Goal: Transaction & Acquisition: Book appointment/travel/reservation

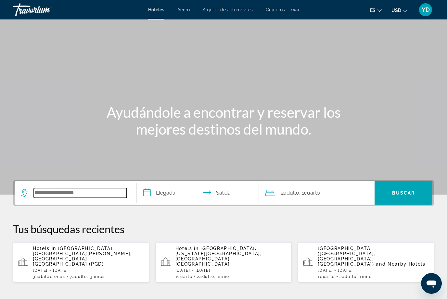
click at [108, 198] on input "Search hotel destination" at bounding box center [80, 193] width 93 height 10
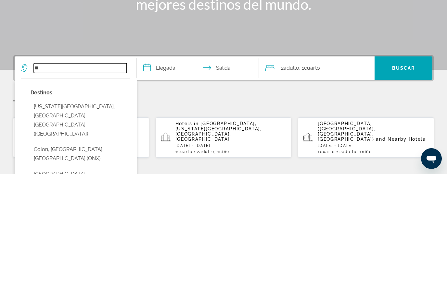
type input "*"
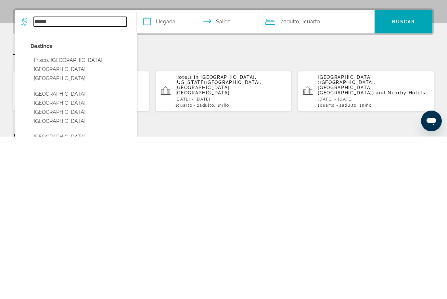
scroll to position [18, 0]
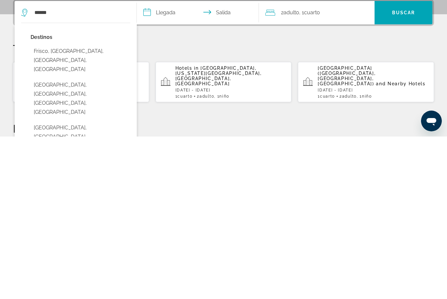
type input "**********"
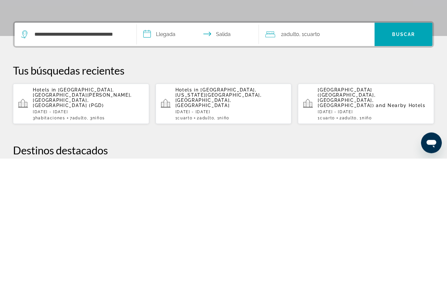
click at [169, 164] on input "**********" at bounding box center [199, 176] width 125 height 25
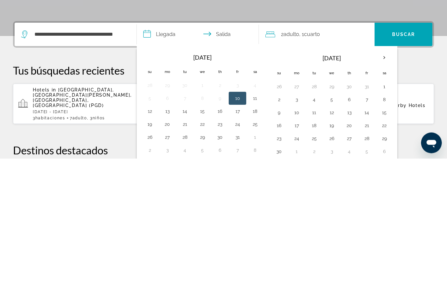
scroll to position [159, 0]
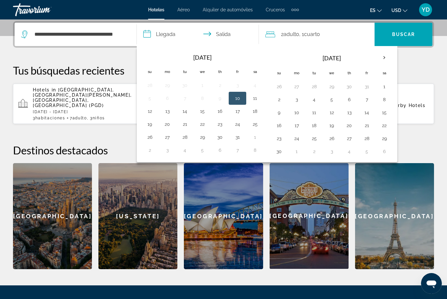
click at [387, 60] on th "Next month" at bounding box center [384, 58] width 18 height 14
click at [314, 126] on button "23" at bounding box center [314, 125] width 10 height 9
click at [387, 124] on button "27" at bounding box center [384, 125] width 10 height 9
type input "**********"
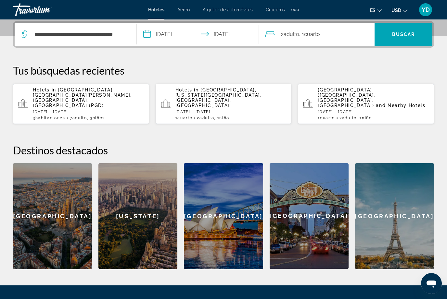
click at [314, 38] on span ", 1 Cuarto habitaciones" at bounding box center [309, 34] width 21 height 9
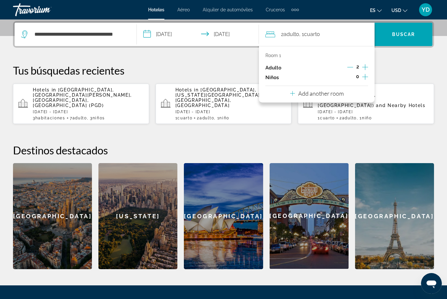
click at [360, 63] on div "2" at bounding box center [357, 68] width 21 height 10
click at [367, 67] on icon "Increment adults" at bounding box center [365, 67] width 6 height 8
click at [367, 65] on icon "Increment adults" at bounding box center [365, 67] width 6 height 8
click at [367, 64] on icon "Increment adults" at bounding box center [365, 67] width 6 height 8
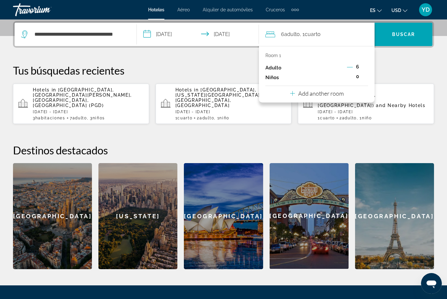
click at [351, 68] on icon "Decrement adults" at bounding box center [350, 67] width 6 height 6
click at [364, 76] on icon "Increment children" at bounding box center [365, 77] width 6 height 6
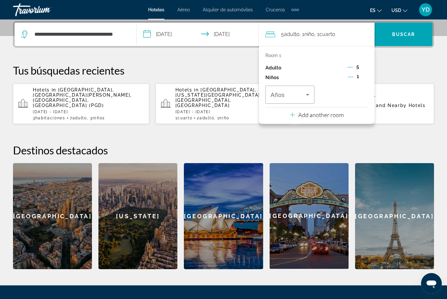
click at [304, 96] on icon "Travelers: 5 adults, 1 child" at bounding box center [307, 95] width 8 height 8
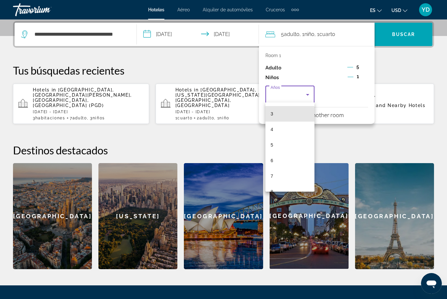
scroll to position [140, 0]
click at [287, 158] on mat-option "12" at bounding box center [289, 160] width 49 height 16
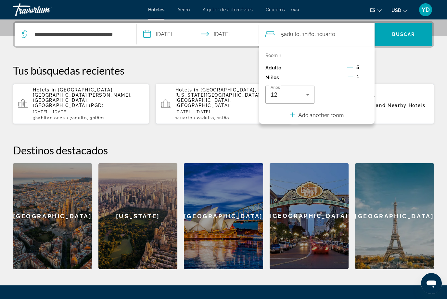
click at [429, 31] on span "Search" at bounding box center [403, 35] width 58 height 16
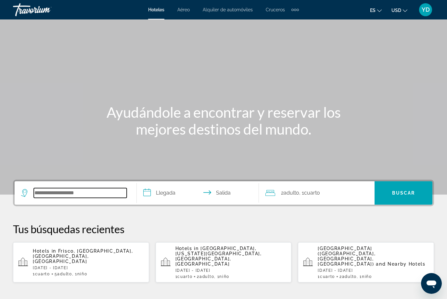
click at [91, 191] on input "Search hotel destination" at bounding box center [80, 193] width 93 height 10
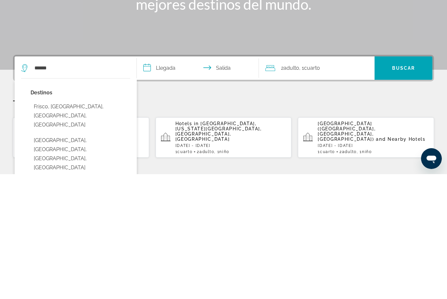
click at [174, 181] on input "**********" at bounding box center [199, 193] width 125 height 25
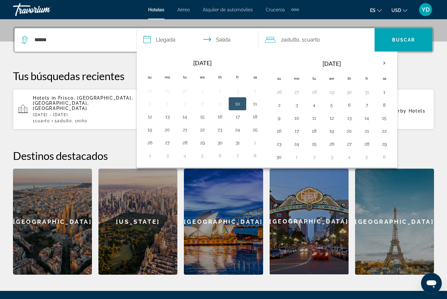
scroll to position [158, 0]
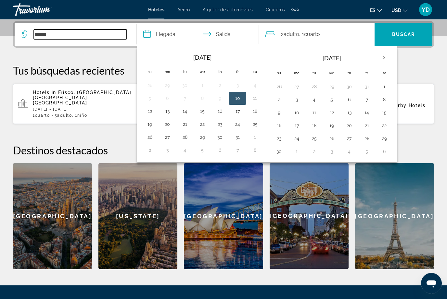
click at [74, 37] on input "******" at bounding box center [80, 35] width 93 height 10
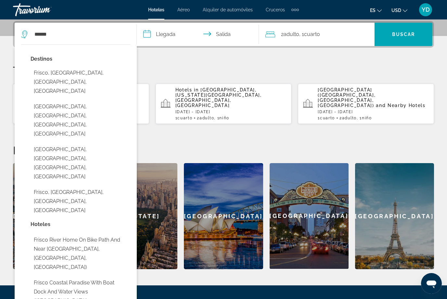
click at [111, 186] on button "Frisco, [GEOGRAPHIC_DATA], [GEOGRAPHIC_DATA], [GEOGRAPHIC_DATA]" at bounding box center [81, 201] width 100 height 31
type input "**********"
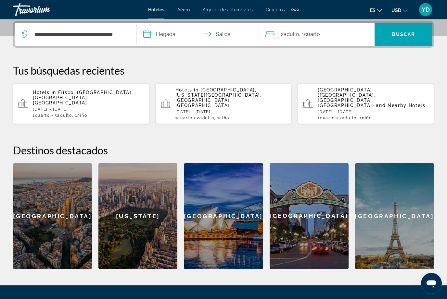
click at [183, 38] on input "**********" at bounding box center [199, 35] width 125 height 25
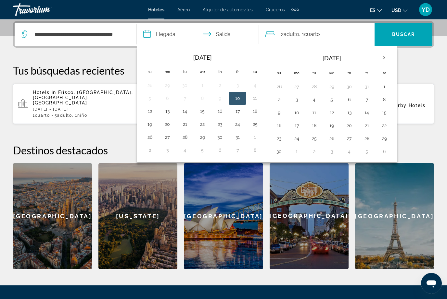
scroll to position [159, 0]
click at [367, 142] on button "28" at bounding box center [366, 138] width 10 height 9
click at [314, 151] on button "2" at bounding box center [314, 151] width 10 height 9
type input "**********"
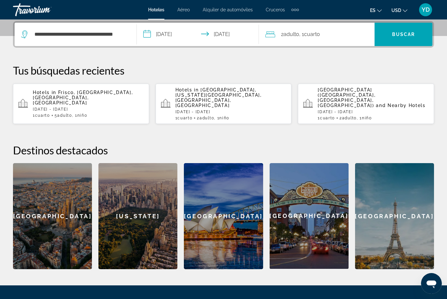
click at [363, 32] on div "2 Adulto Adulto , 1 Cuarto habitaciones" at bounding box center [319, 34] width 109 height 9
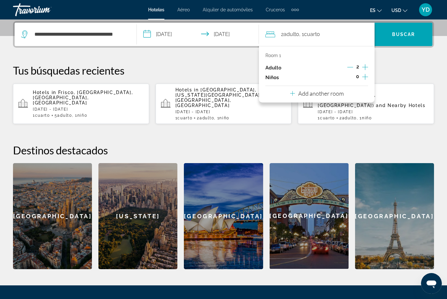
click at [363, 73] on icon "Increment children" at bounding box center [365, 77] width 6 height 8
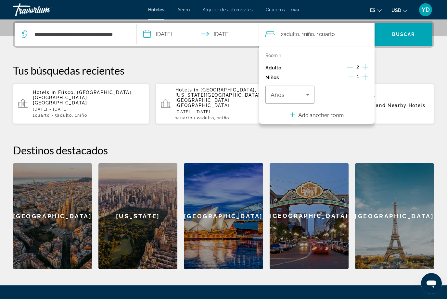
click at [308, 94] on icon "Travelers: 2 adults, 1 child" at bounding box center [307, 95] width 3 height 2
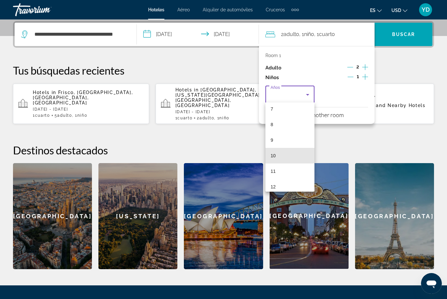
scroll to position [114, 0]
click at [271, 182] on span "12" at bounding box center [272, 186] width 5 height 8
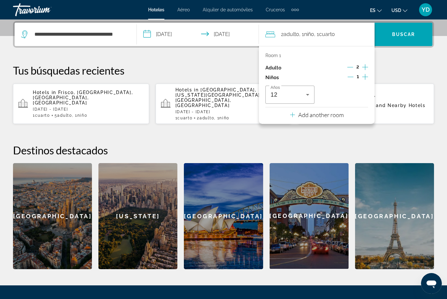
click at [409, 40] on span "Search" at bounding box center [403, 35] width 58 height 16
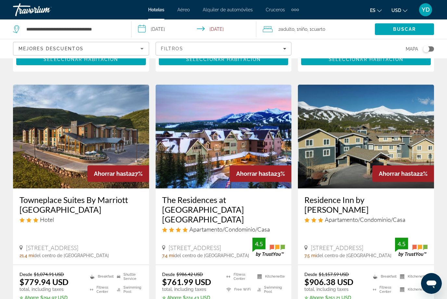
scroll to position [269, 0]
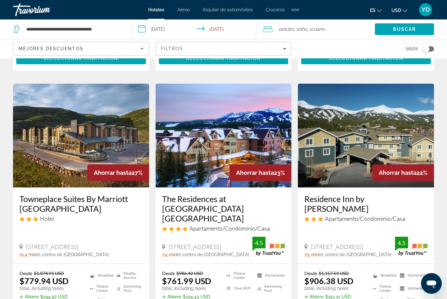
click at [257, 128] on img "Main content" at bounding box center [223, 136] width 136 height 104
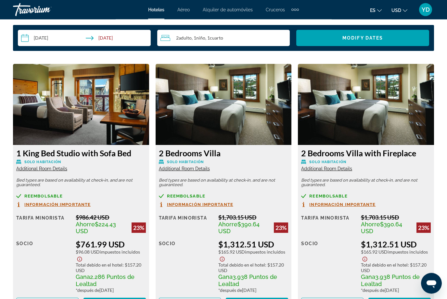
scroll to position [968, 0]
click at [105, 110] on img "Main content" at bounding box center [81, 104] width 136 height 81
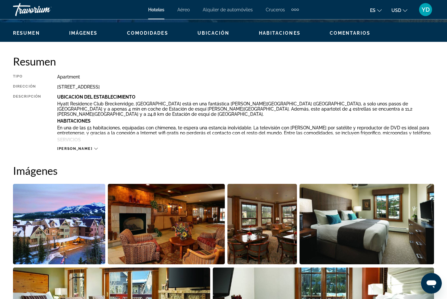
scroll to position [300, 0]
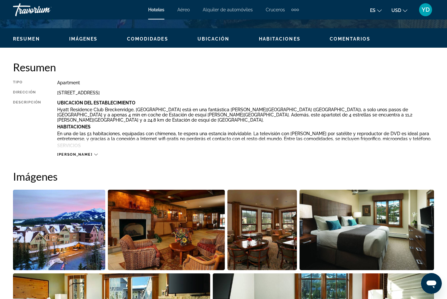
click at [72, 156] on span "[PERSON_NAME]" at bounding box center [74, 155] width 35 height 4
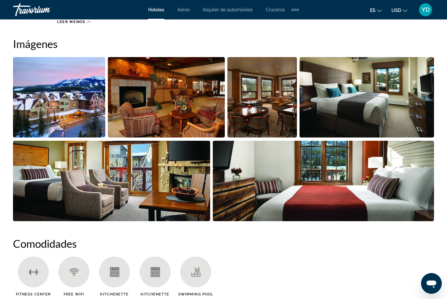
scroll to position [485, 0]
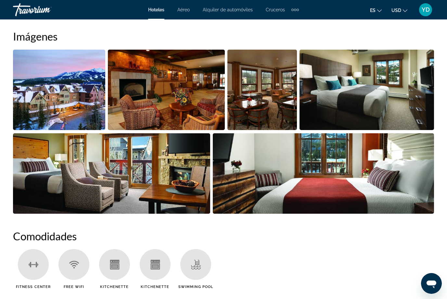
click at [408, 175] on img "Open full-screen image slider" at bounding box center [323, 173] width 221 height 80
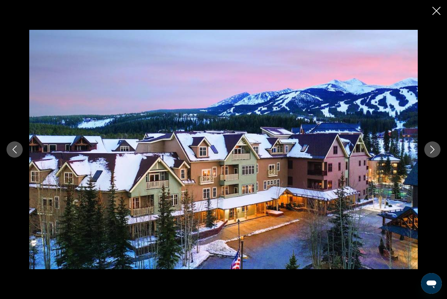
click at [435, 158] on button "Next image" at bounding box center [432, 149] width 16 height 16
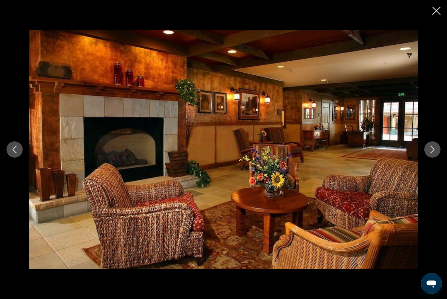
click at [436, 154] on icon "Next image" at bounding box center [432, 150] width 8 height 8
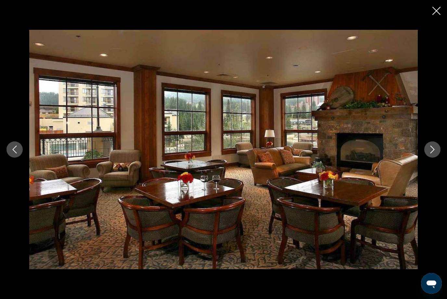
click at [436, 158] on button "Next image" at bounding box center [432, 149] width 16 height 16
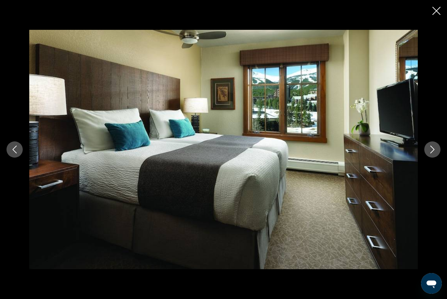
click at [437, 158] on button "Next image" at bounding box center [432, 149] width 16 height 16
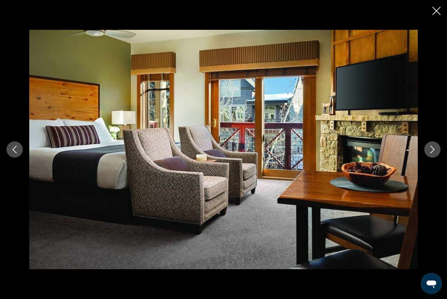
click at [435, 154] on icon "Next image" at bounding box center [432, 150] width 8 height 8
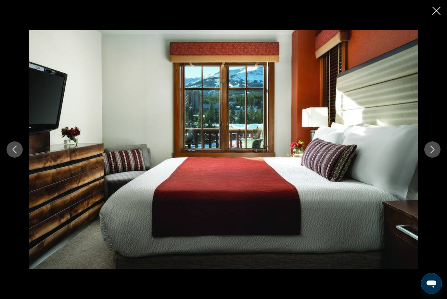
click at [436, 158] on button "Next image" at bounding box center [432, 149] width 16 height 16
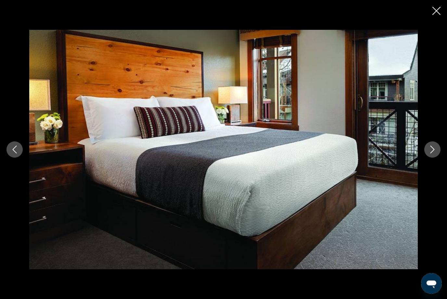
click at [436, 154] on icon "Next image" at bounding box center [432, 150] width 8 height 8
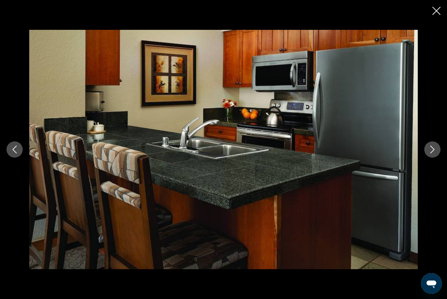
click at [435, 154] on icon "Next image" at bounding box center [432, 150] width 8 height 8
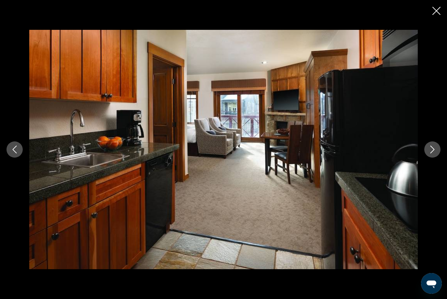
click at [435, 158] on button "Next image" at bounding box center [432, 149] width 16 height 16
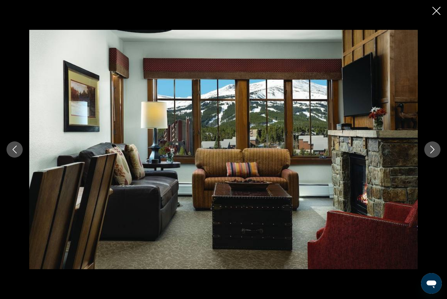
click at [435, 158] on button "Next image" at bounding box center [432, 149] width 16 height 16
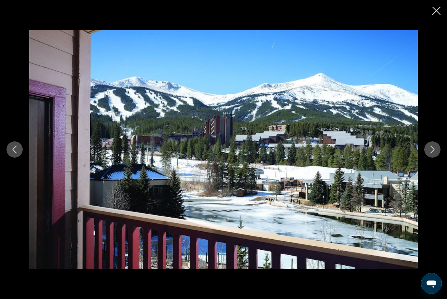
click at [434, 154] on icon "Next image" at bounding box center [432, 150] width 8 height 8
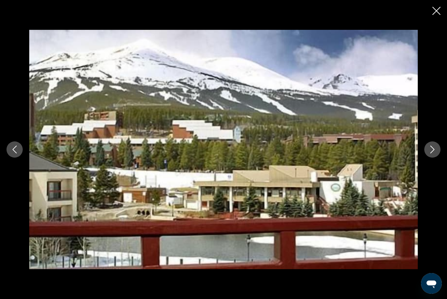
click at [432, 158] on button "Next image" at bounding box center [432, 149] width 16 height 16
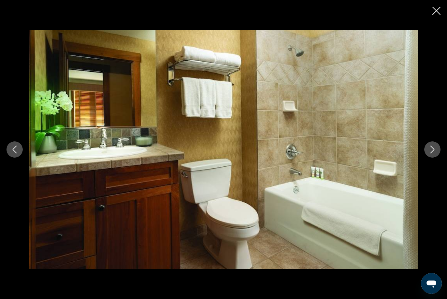
click at [431, 158] on button "Next image" at bounding box center [432, 149] width 16 height 16
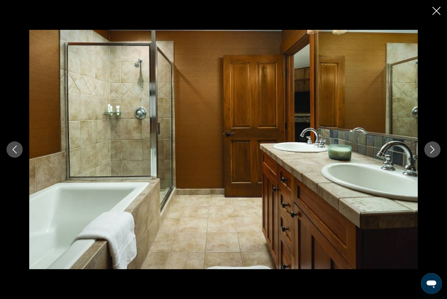
click at [435, 158] on button "Next image" at bounding box center [432, 149] width 16 height 16
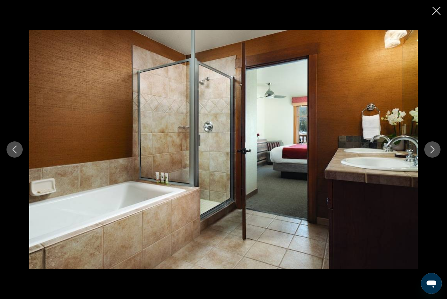
click at [432, 158] on button "Next image" at bounding box center [432, 149] width 16 height 16
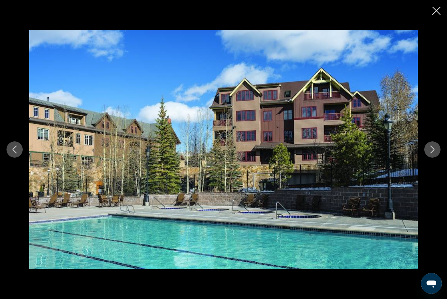
click at [429, 158] on button "Next image" at bounding box center [432, 149] width 16 height 16
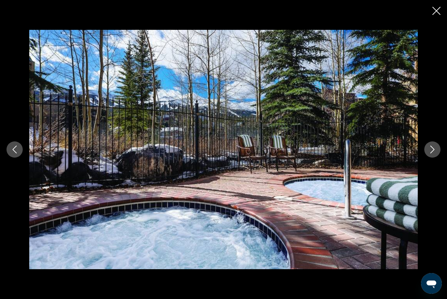
click at [430, 158] on button "Next image" at bounding box center [432, 149] width 16 height 16
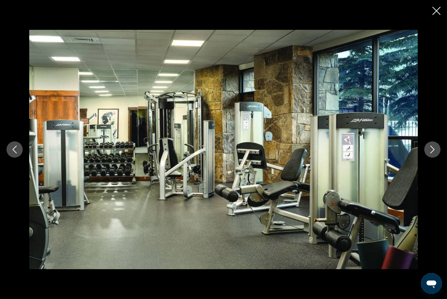
click at [434, 158] on button "Next image" at bounding box center [432, 149] width 16 height 16
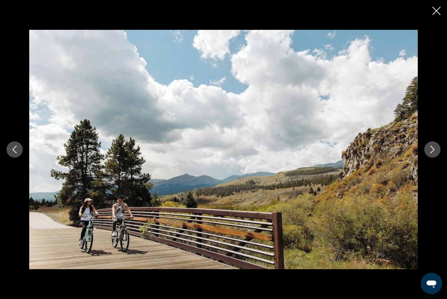
click at [434, 154] on icon "Next image" at bounding box center [432, 150] width 8 height 8
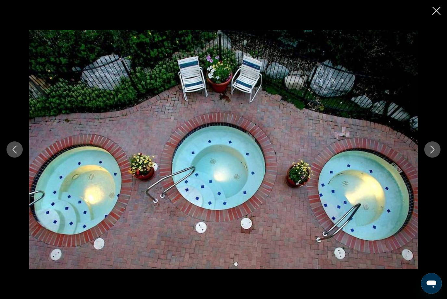
click at [435, 154] on icon "Next image" at bounding box center [432, 150] width 8 height 8
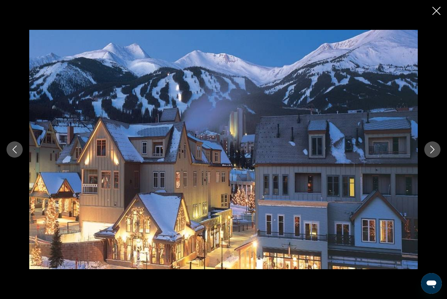
click at [435, 158] on button "Next image" at bounding box center [432, 149] width 16 height 16
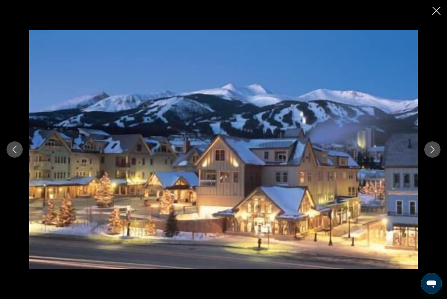
click at [435, 158] on button "Next image" at bounding box center [432, 149] width 16 height 16
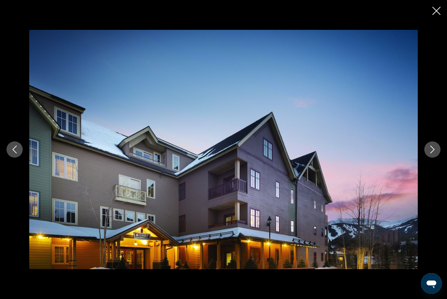
click at [434, 154] on icon "Next image" at bounding box center [432, 150] width 8 height 8
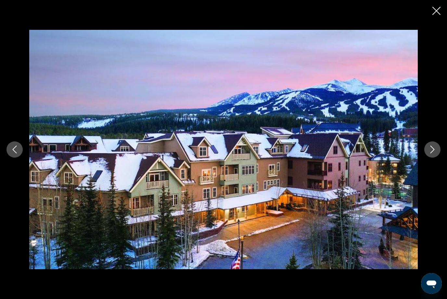
click at [435, 158] on button "Next image" at bounding box center [432, 149] width 16 height 16
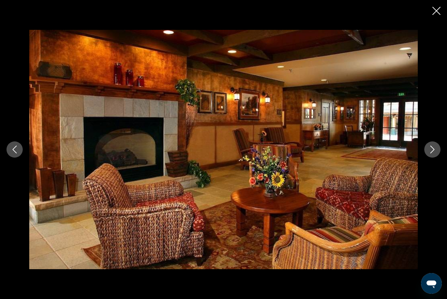
click at [433, 154] on icon "Next image" at bounding box center [432, 150] width 8 height 8
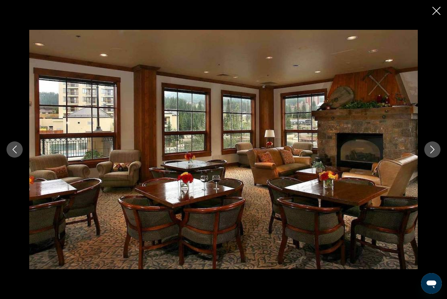
click at [433, 154] on icon "Next image" at bounding box center [432, 150] width 8 height 8
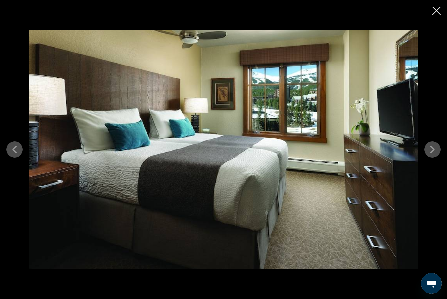
click at [433, 154] on icon "Next image" at bounding box center [432, 150] width 8 height 8
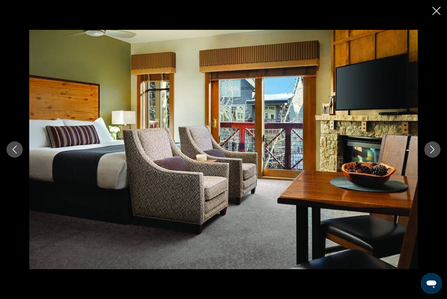
click at [431, 13] on div "prev next" at bounding box center [223, 149] width 447 height 299
click at [431, 12] on div "prev next" at bounding box center [223, 149] width 447 height 299
click at [436, 12] on icon "Close slideshow" at bounding box center [436, 11] width 8 height 8
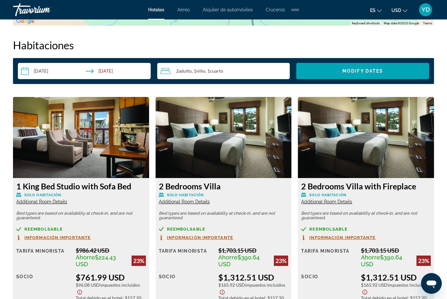
scroll to position [980, 0]
click at [420, 143] on img "Main content" at bounding box center [366, 137] width 136 height 81
click at [418, 131] on img "Main content" at bounding box center [366, 137] width 136 height 81
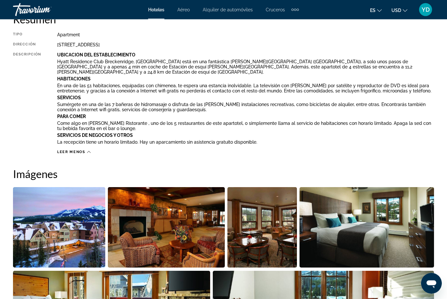
scroll to position [348, 0]
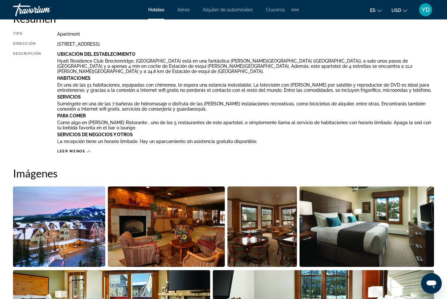
click at [87, 150] on icon "Main content" at bounding box center [89, 152] width 4 height 4
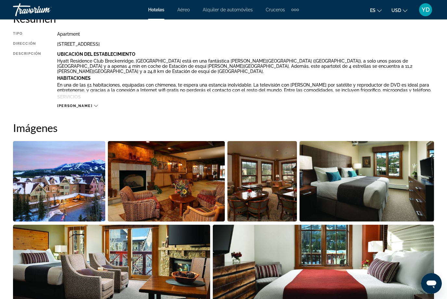
scroll to position [161, 0]
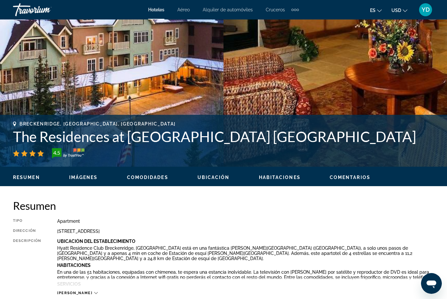
click at [430, 67] on img "Main content" at bounding box center [334, 13] width 223 height 308
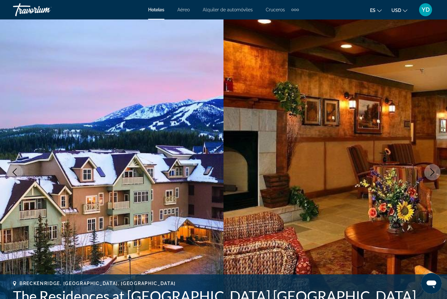
scroll to position [0, 0]
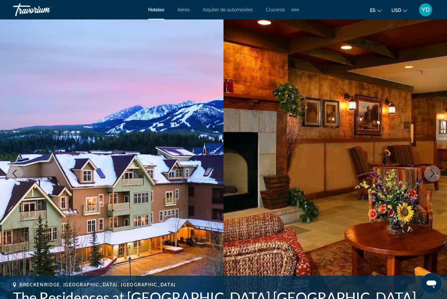
click at [435, 175] on icon "Next image" at bounding box center [432, 174] width 8 height 8
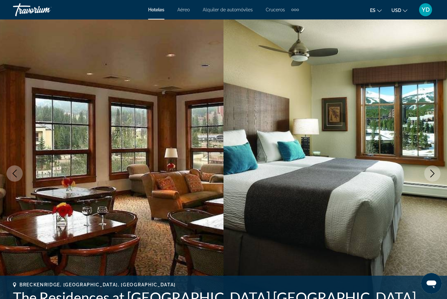
click at [436, 172] on icon "Next image" at bounding box center [432, 174] width 8 height 8
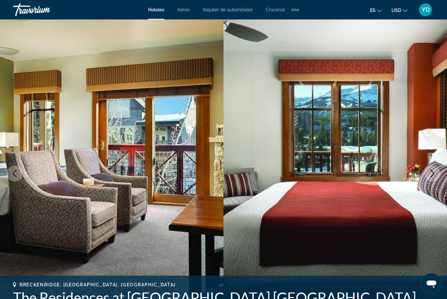
click at [436, 175] on icon "Next image" at bounding box center [432, 174] width 8 height 8
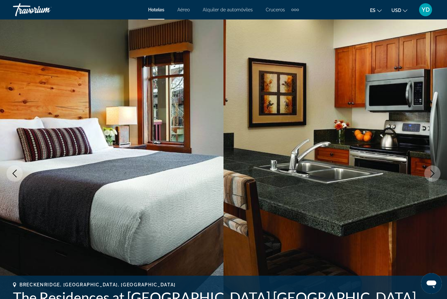
click at [435, 173] on icon "Next image" at bounding box center [432, 174] width 8 height 8
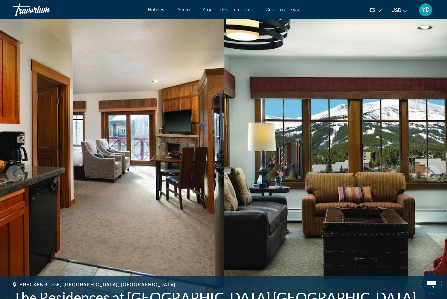
click at [435, 170] on icon "Next image" at bounding box center [432, 174] width 8 height 8
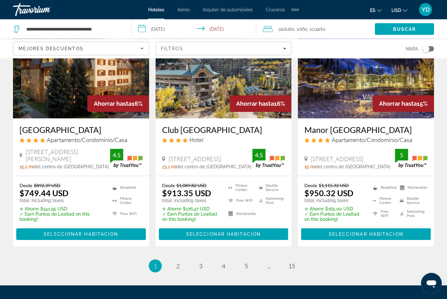
scroll to position [857, 0]
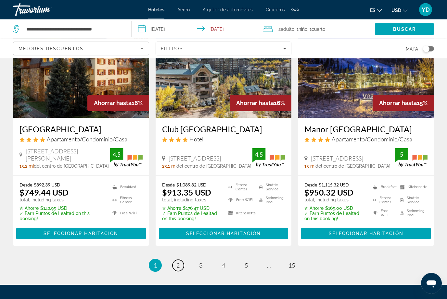
click at [181, 260] on link "page 2" at bounding box center [177, 265] width 11 height 11
